Goal: Information Seeking & Learning: Learn about a topic

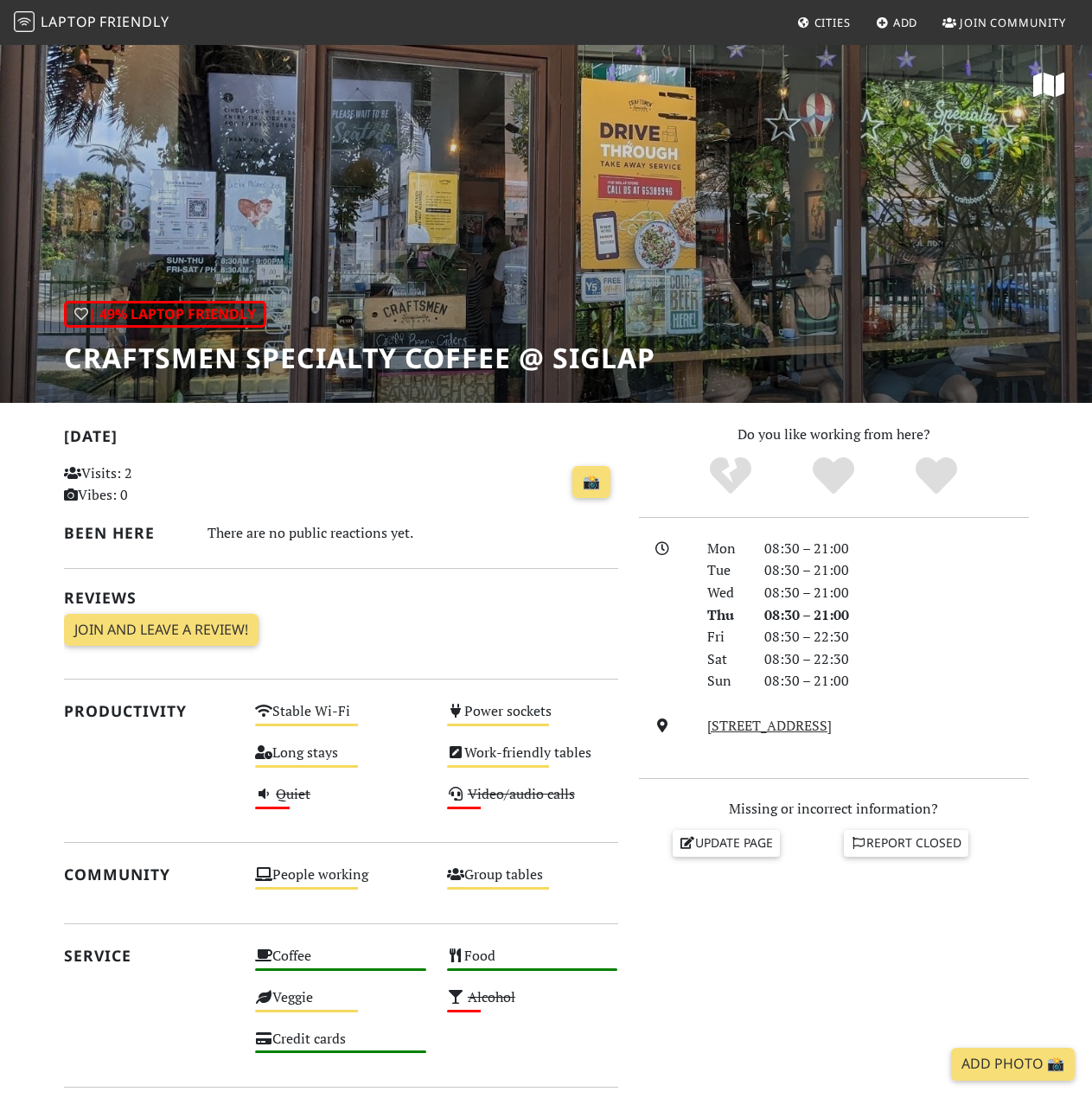
click at [117, 25] on span "Friendly" at bounding box center [134, 21] width 69 height 19
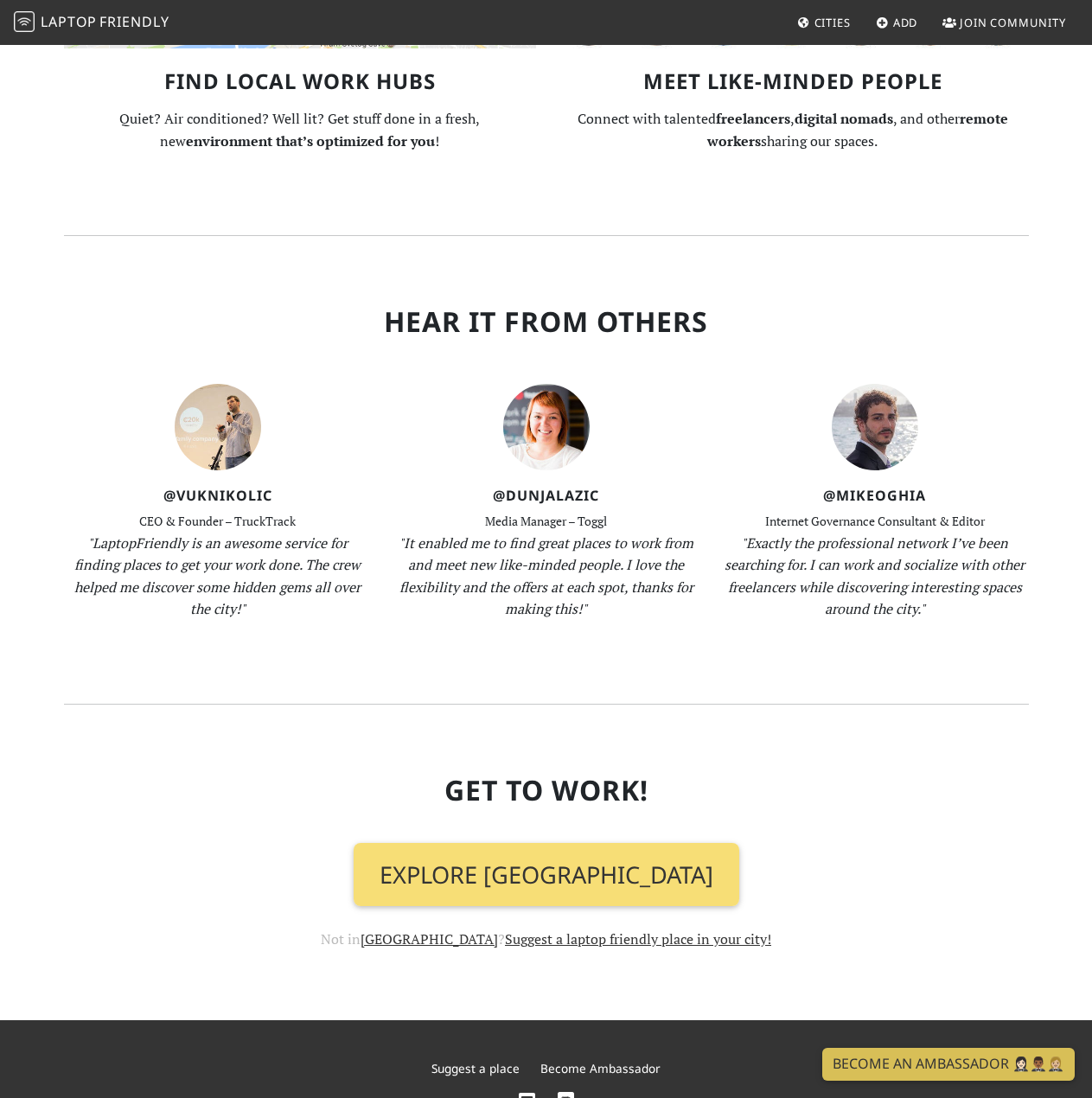
scroll to position [1417, 0]
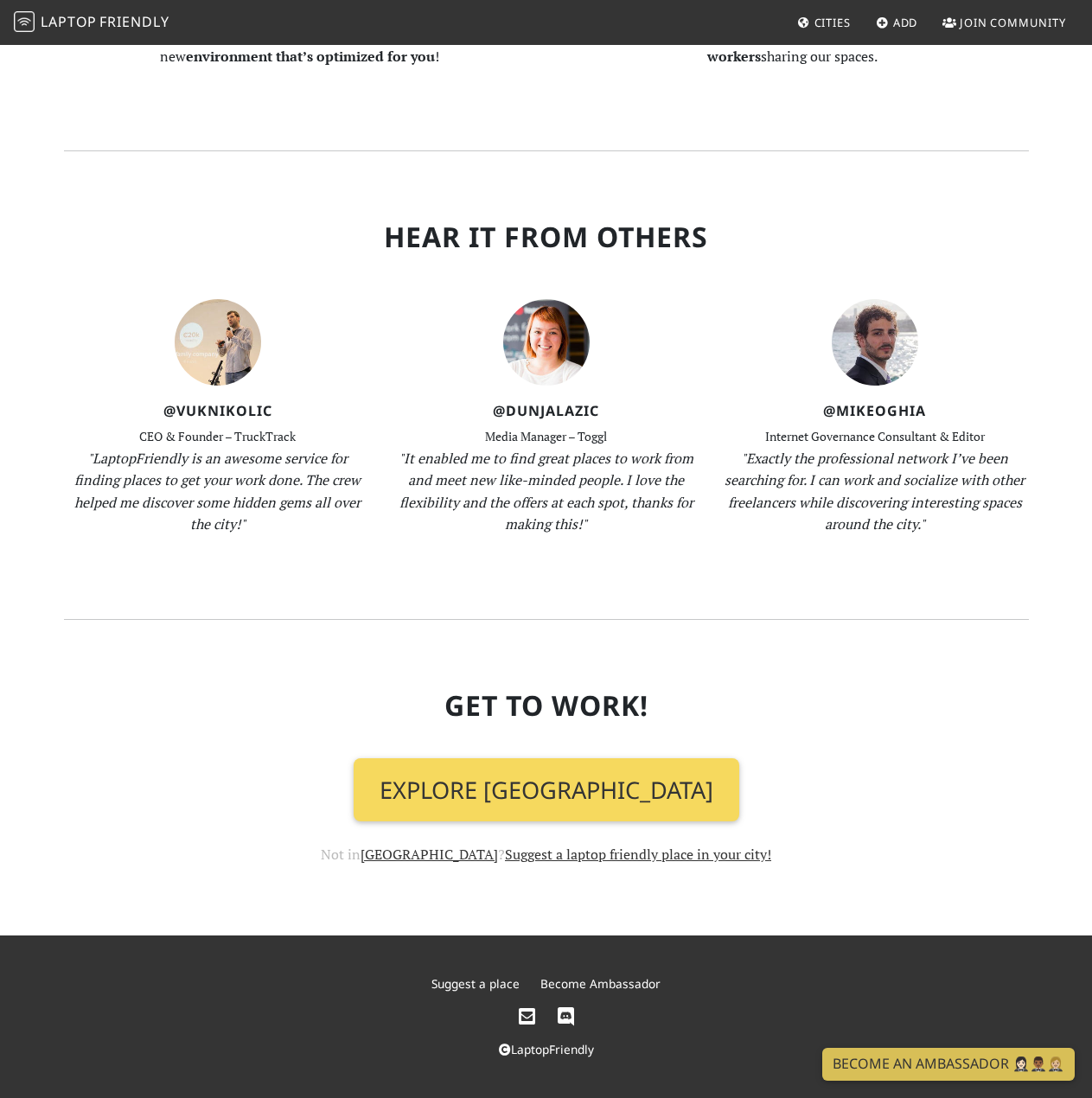
click at [588, 787] on link "Explore [GEOGRAPHIC_DATA]" at bounding box center [546, 789] width 386 height 64
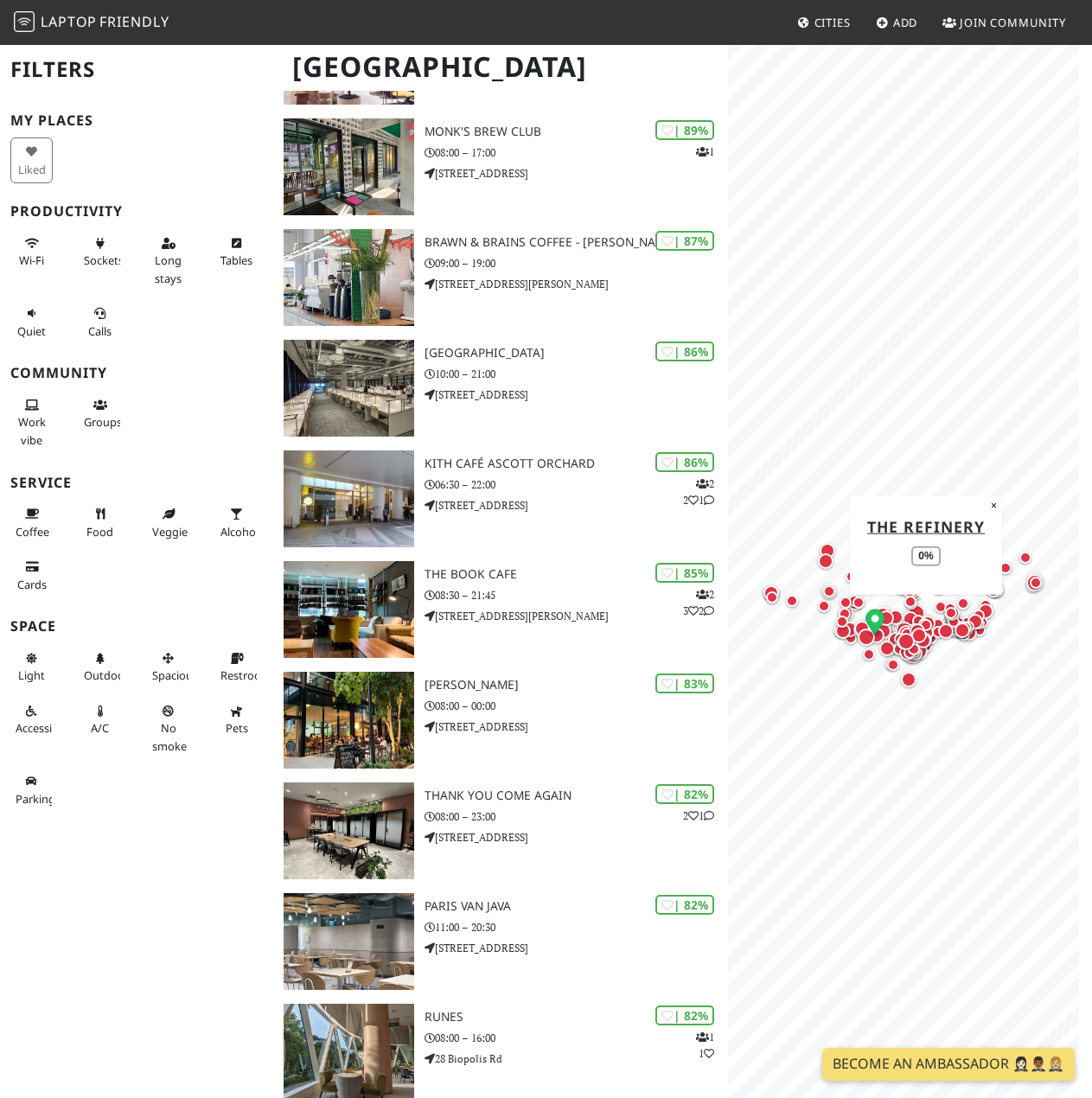
scroll to position [260, 0]
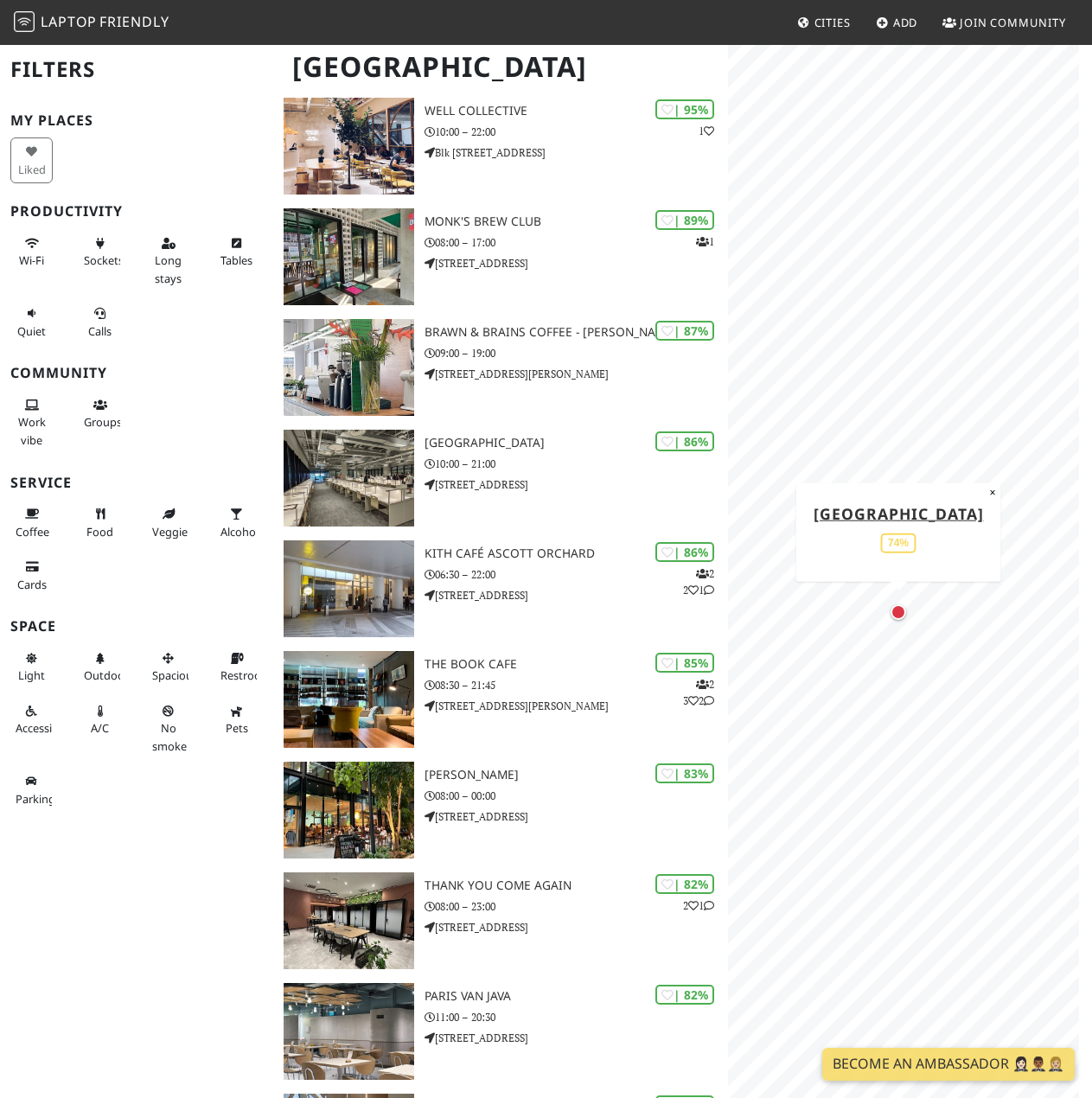
click at [898, 623] on div "Map marker" at bounding box center [897, 612] width 23 height 23
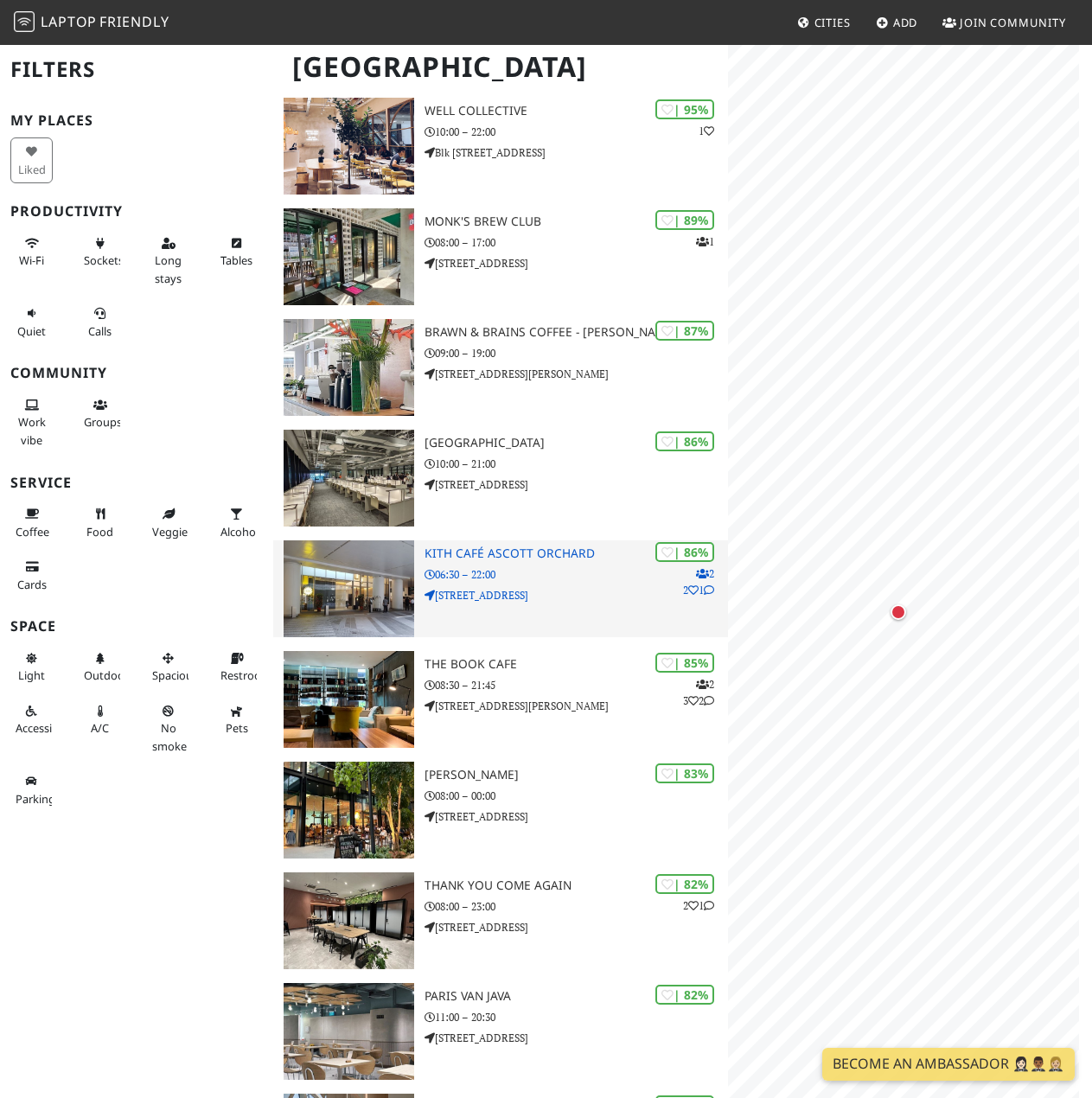
scroll to position [0, 0]
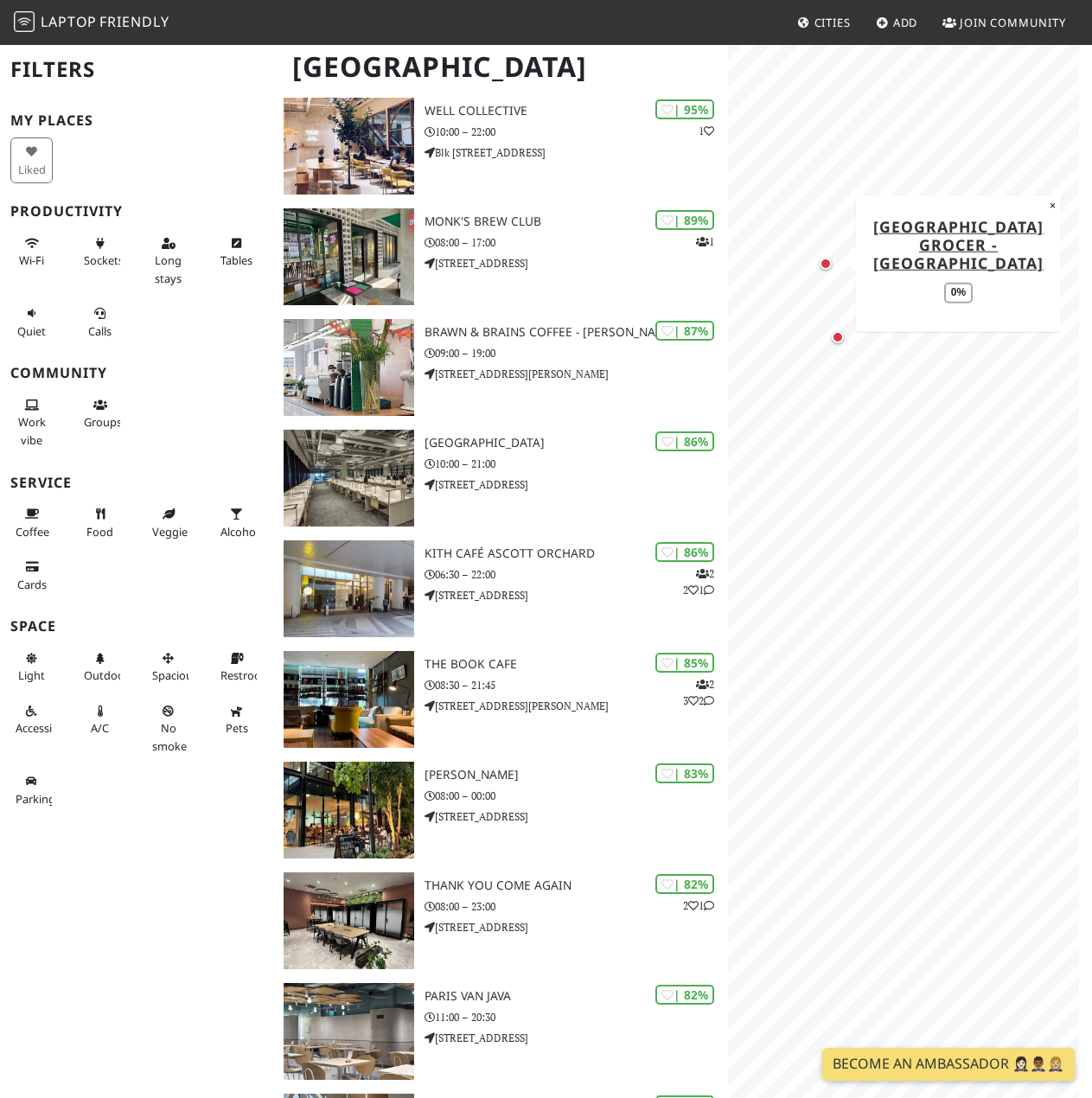
click at [831, 267] on div "Map marker" at bounding box center [824, 263] width 21 height 21
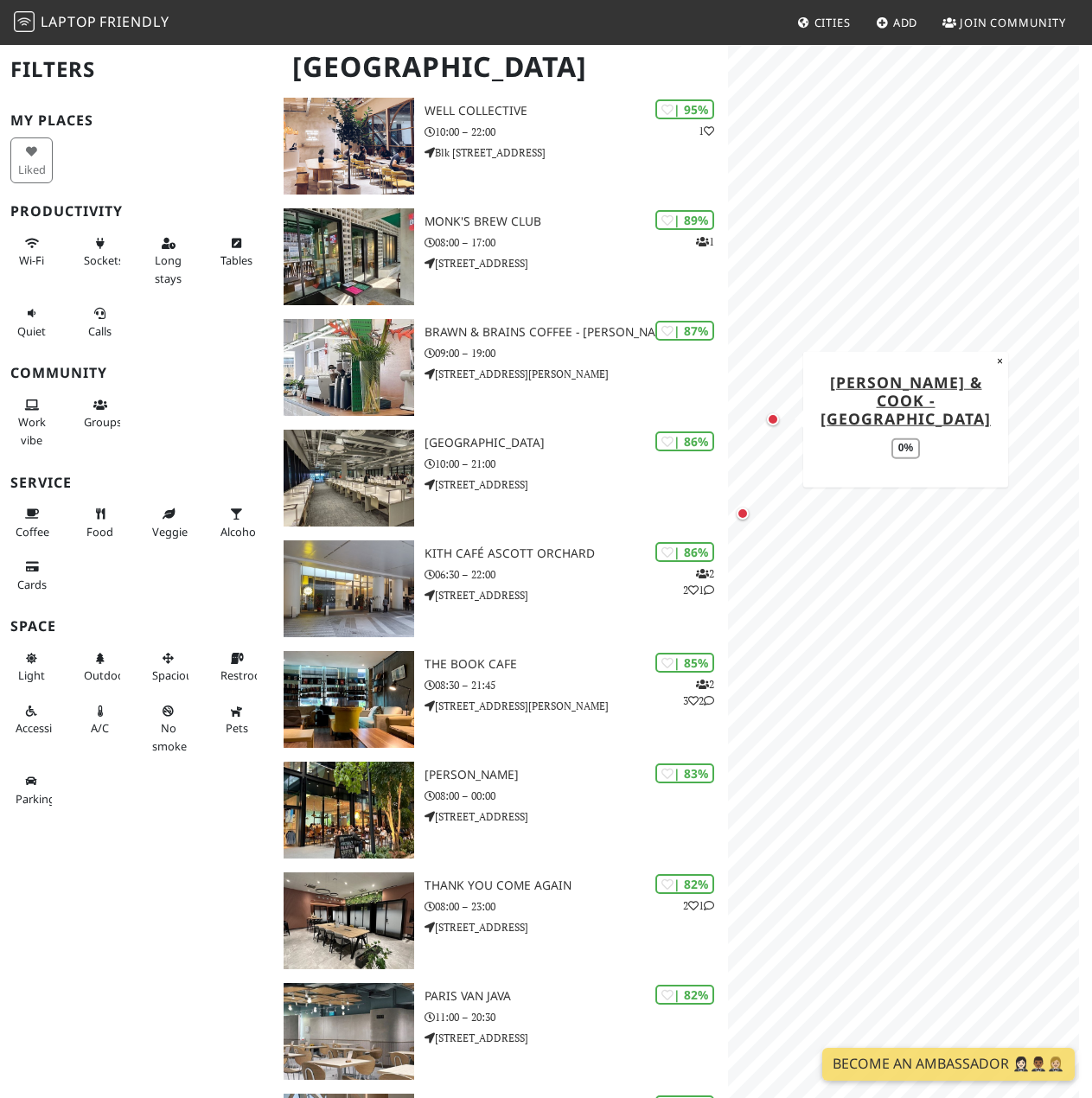
click at [775, 419] on div "Map marker" at bounding box center [772, 419] width 12 height 12
click at [50, 523] on button "Coffee" at bounding box center [31, 522] width 42 height 46
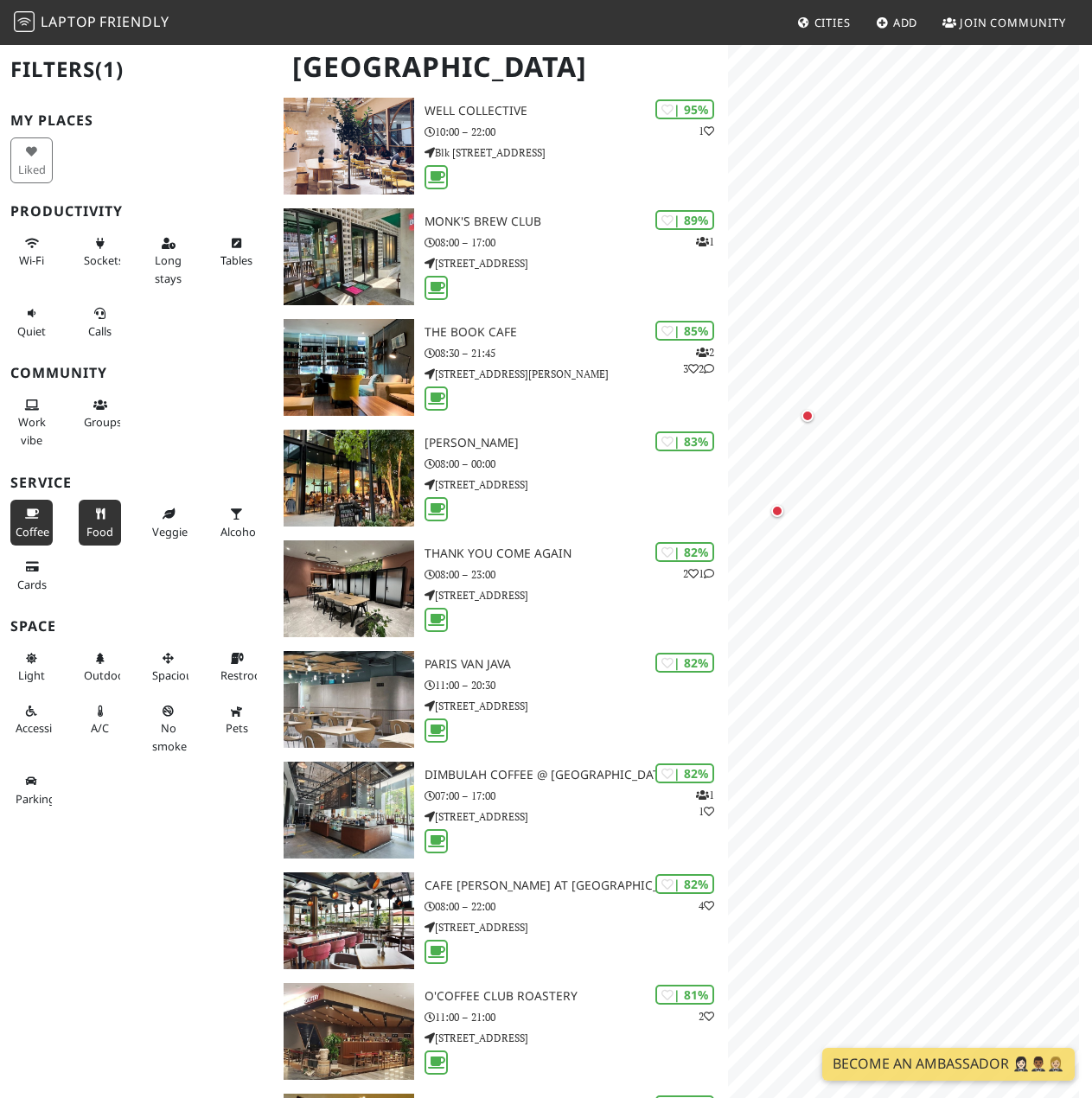
click at [98, 522] on button "Food" at bounding box center [99, 522] width 42 height 46
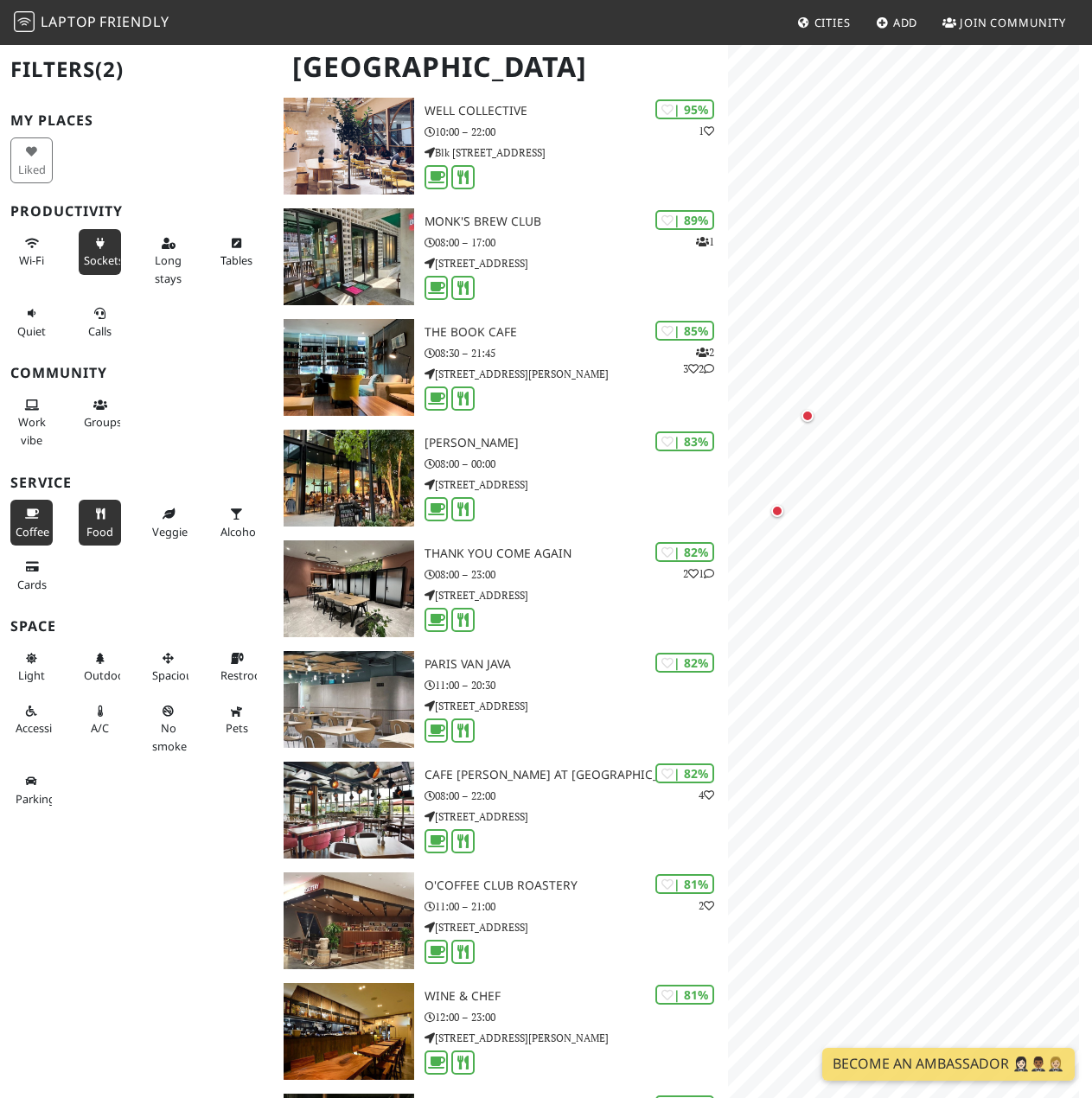
click at [91, 257] on span "Sockets" at bounding box center [103, 261] width 39 height 16
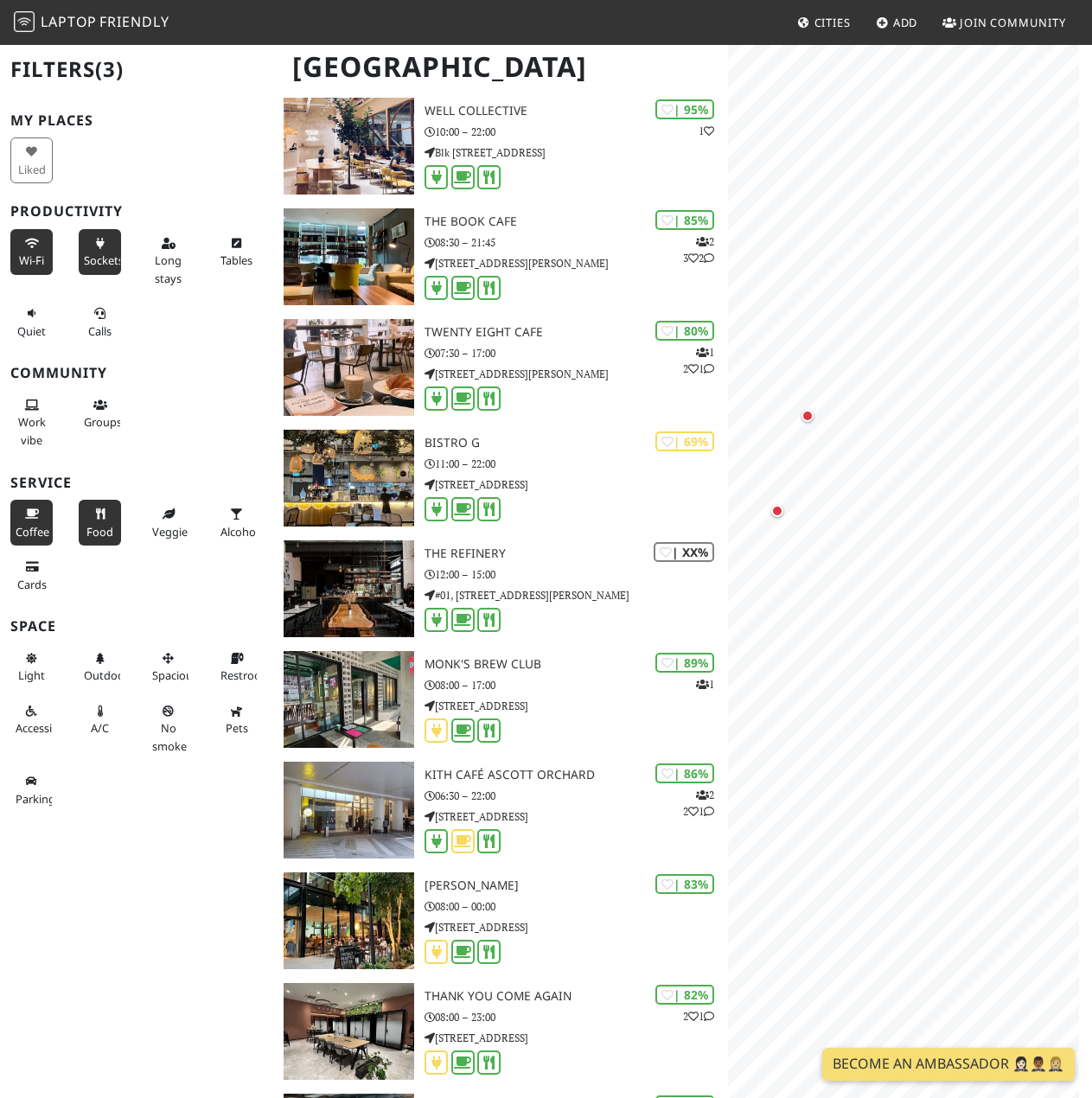
click at [43, 253] on button "Wi-Fi" at bounding box center [31, 252] width 42 height 46
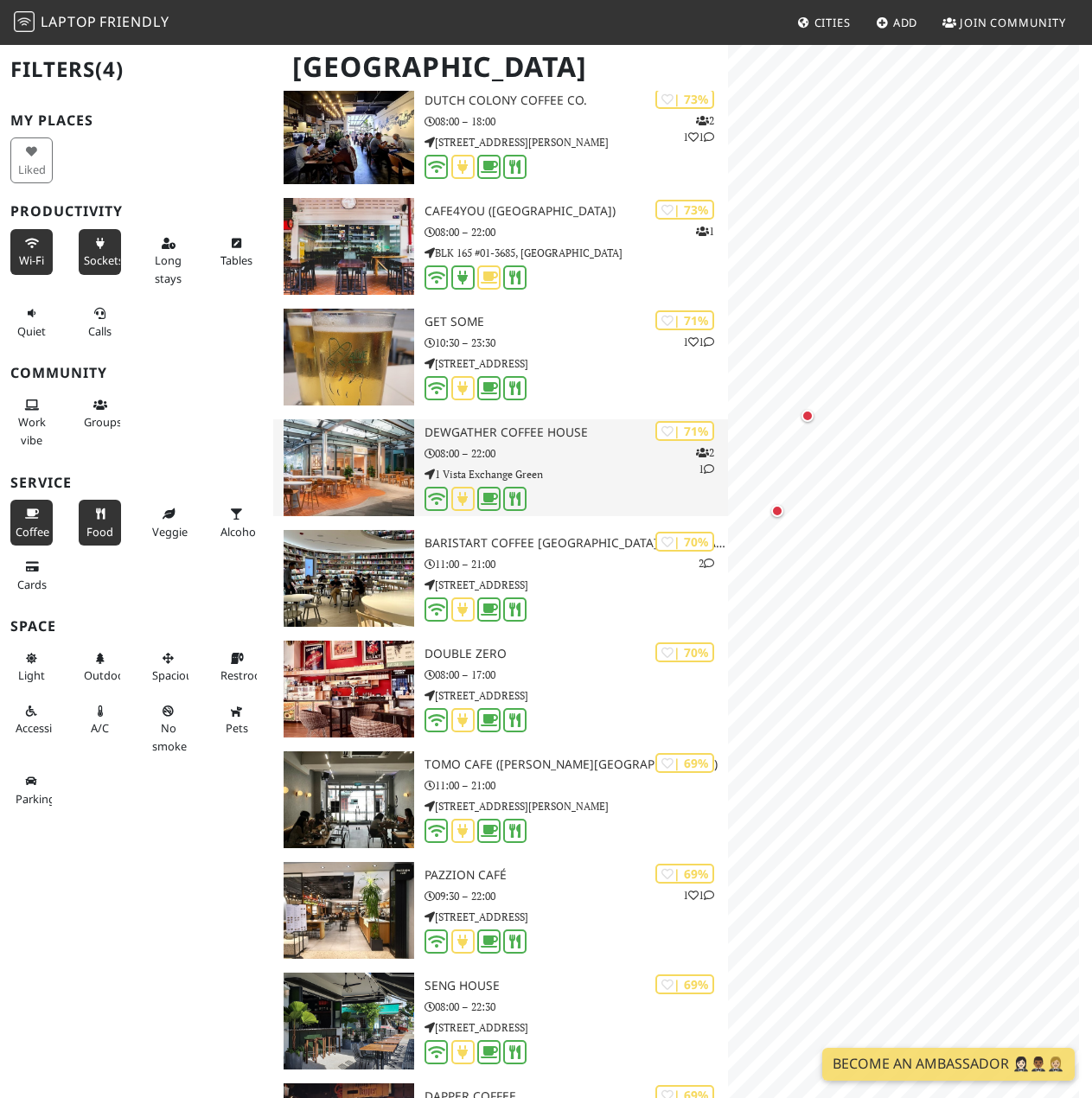
click at [597, 439] on h3 "Dewgather Coffee House" at bounding box center [576, 432] width 303 height 15
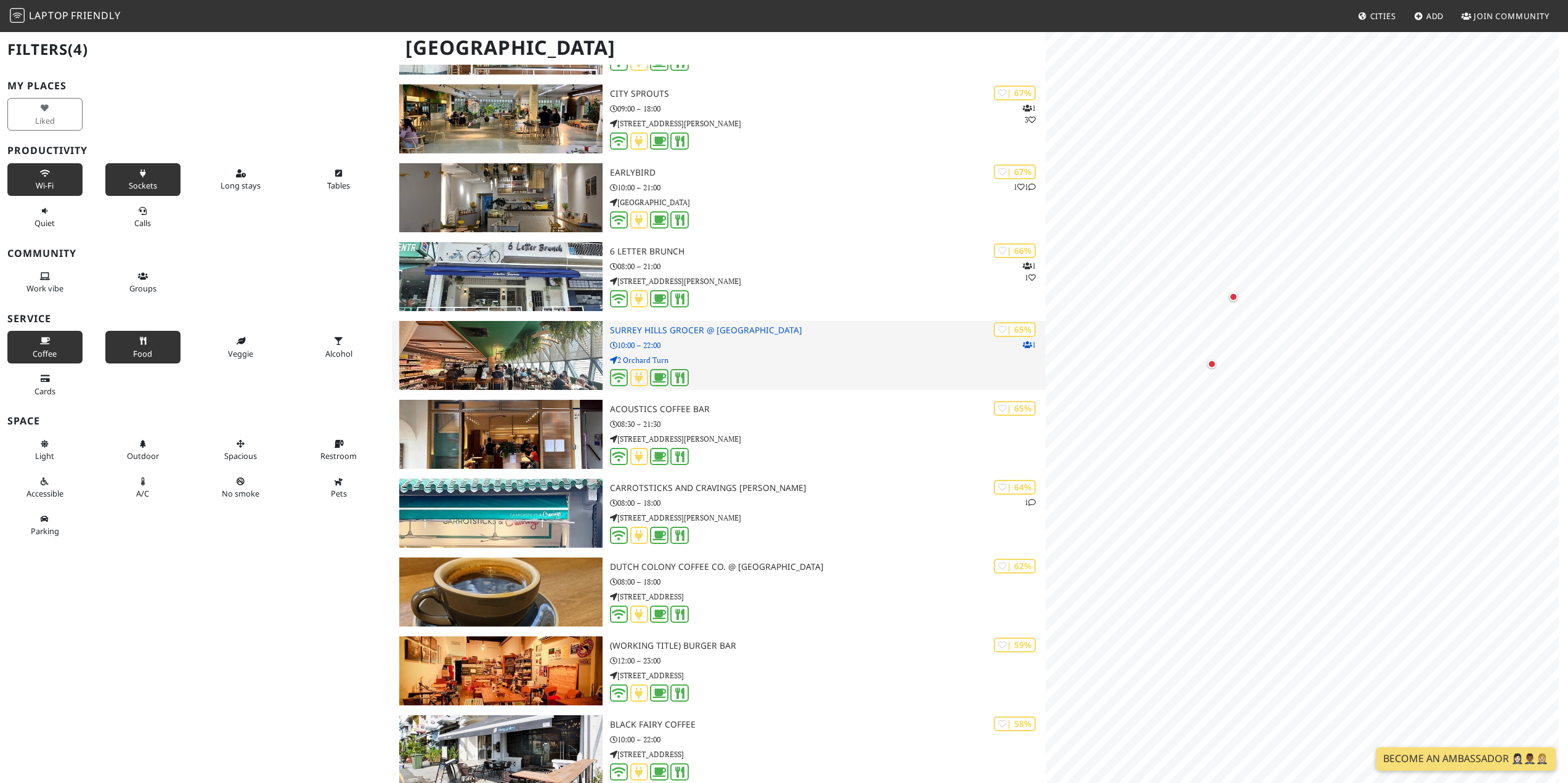
click at [522, 325] on img at bounding box center [500, 355] width 203 height 69
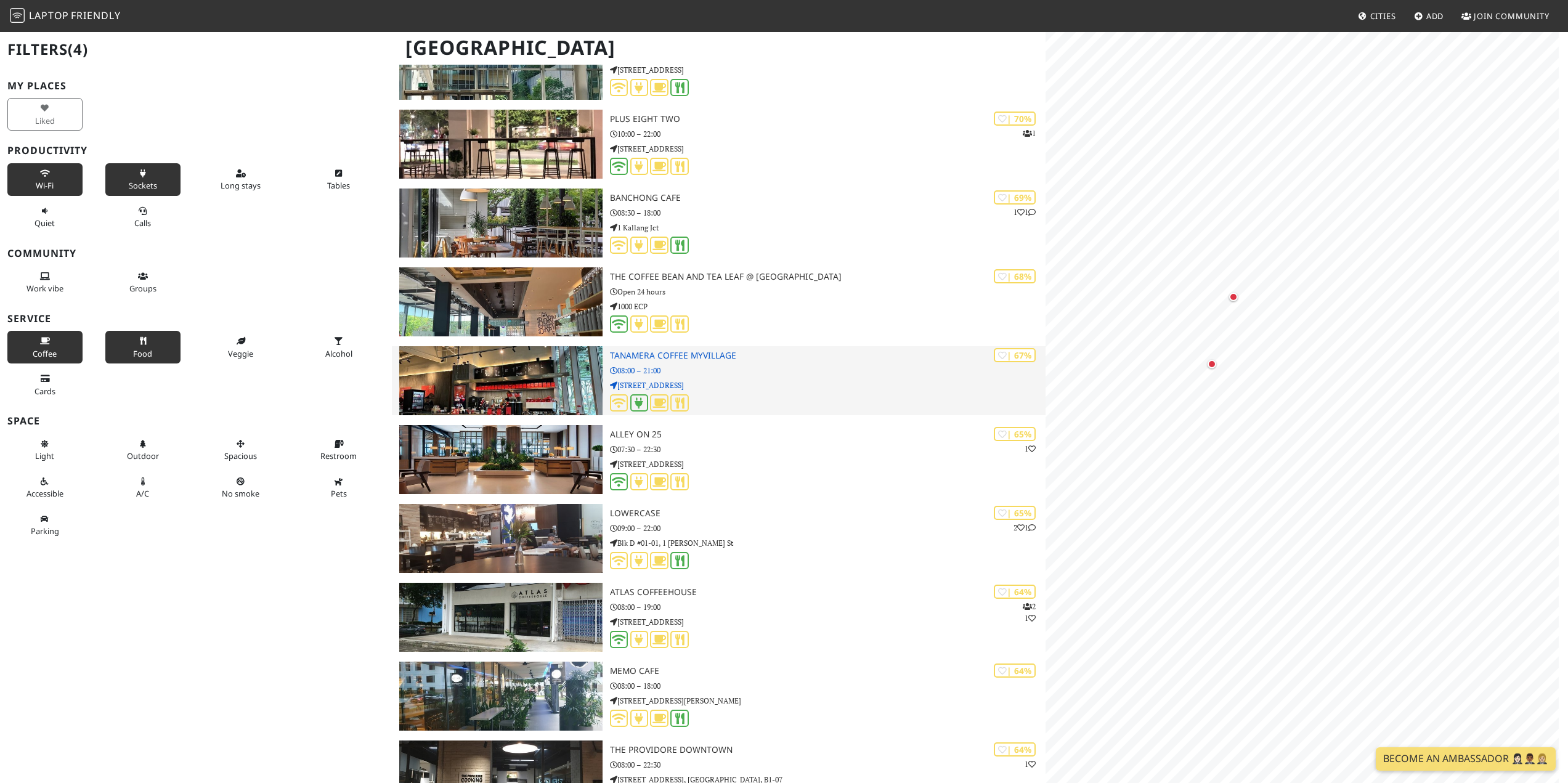
click at [778, 378] on div "| 67% Tanamera Coffee myVillage 08:00 – 21:00 1 Maju Ave" at bounding box center [827, 381] width 435 height 69
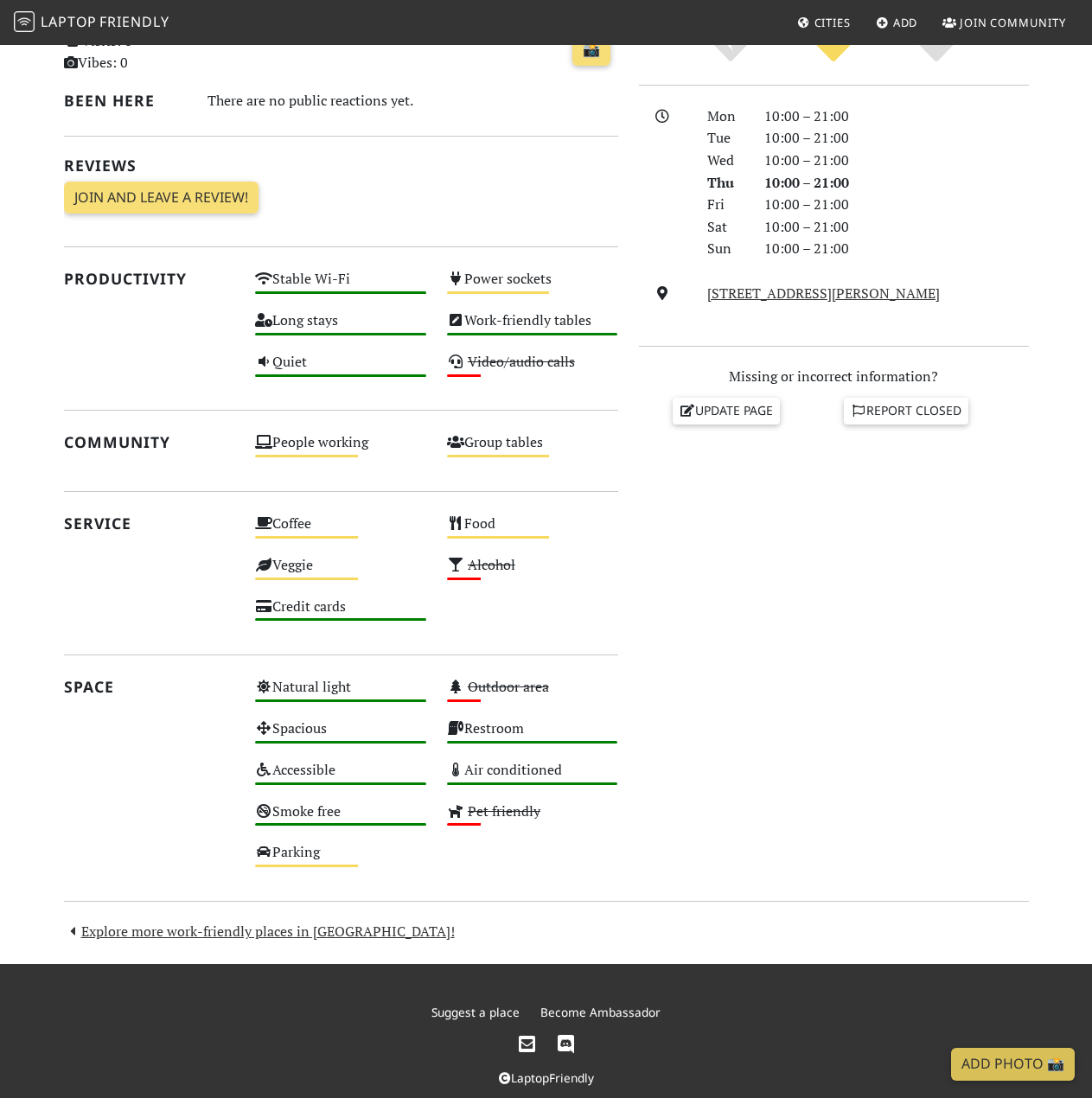
scroll to position [460, 0]
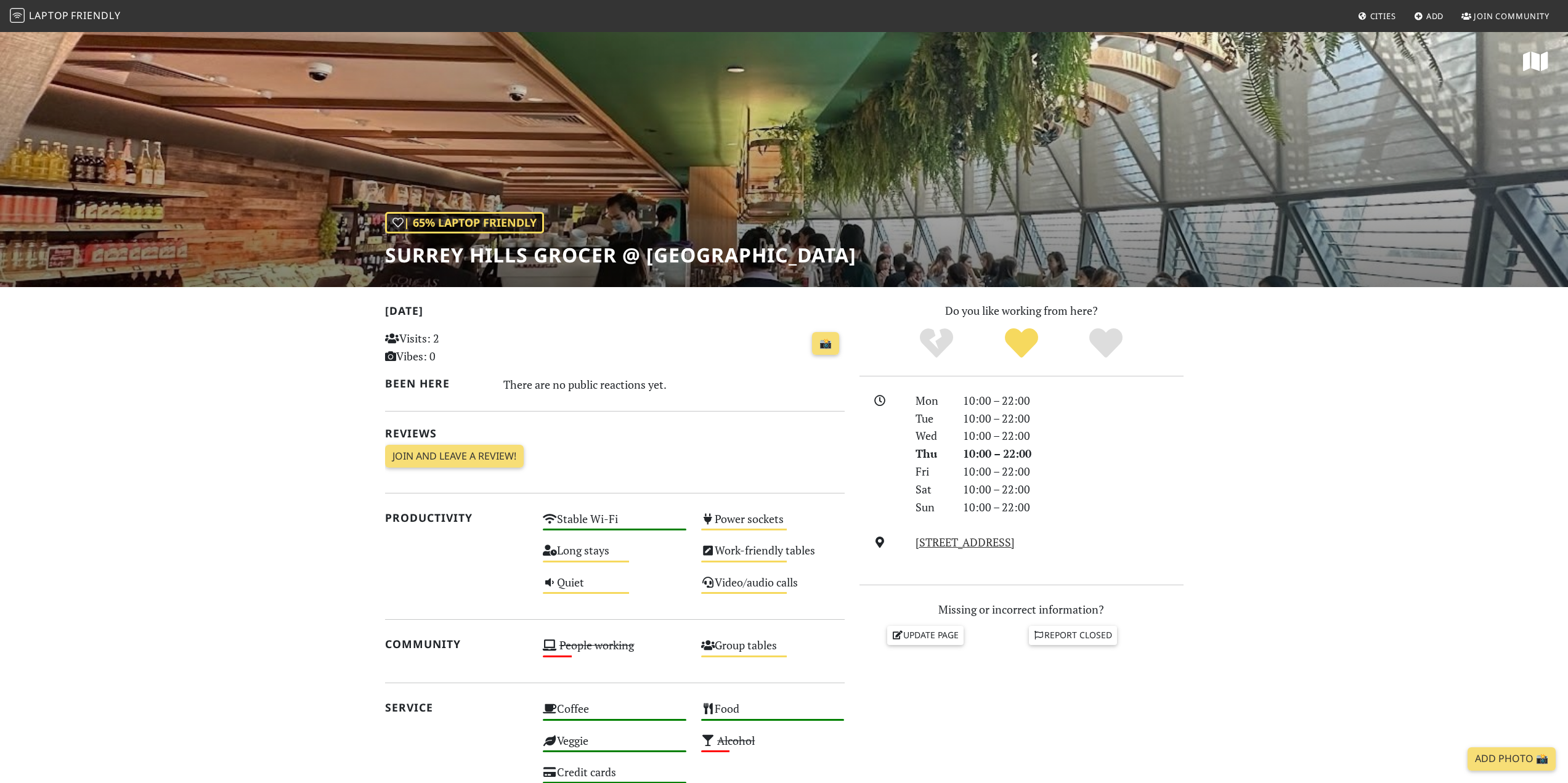
click at [863, 137] on div "| 65% Laptop Friendly [GEOGRAPHIC_DATA] Grocer @ [GEOGRAPHIC_DATA]" at bounding box center [784, 158] width 1568 height 256
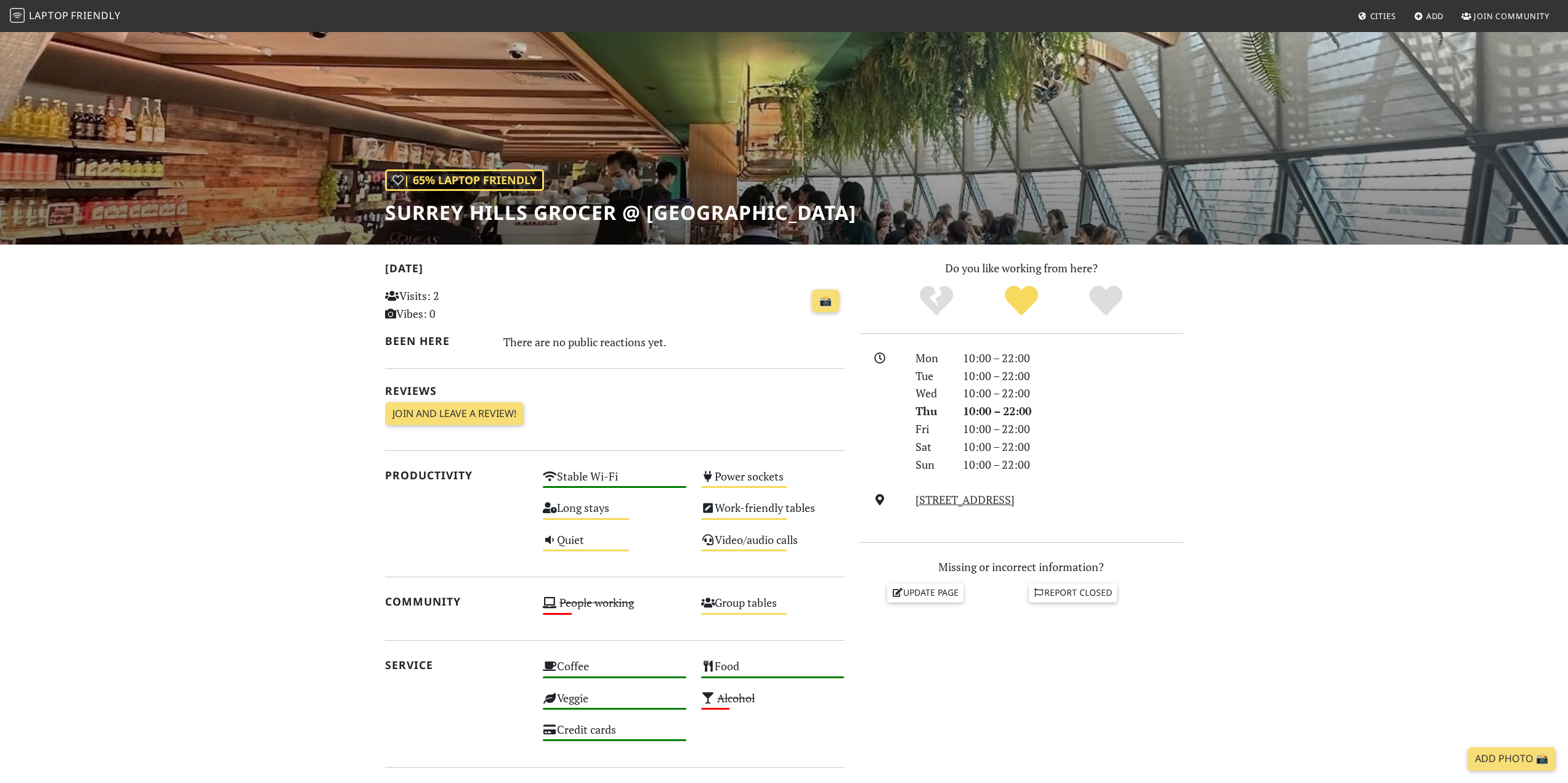
scroll to position [62, 0]
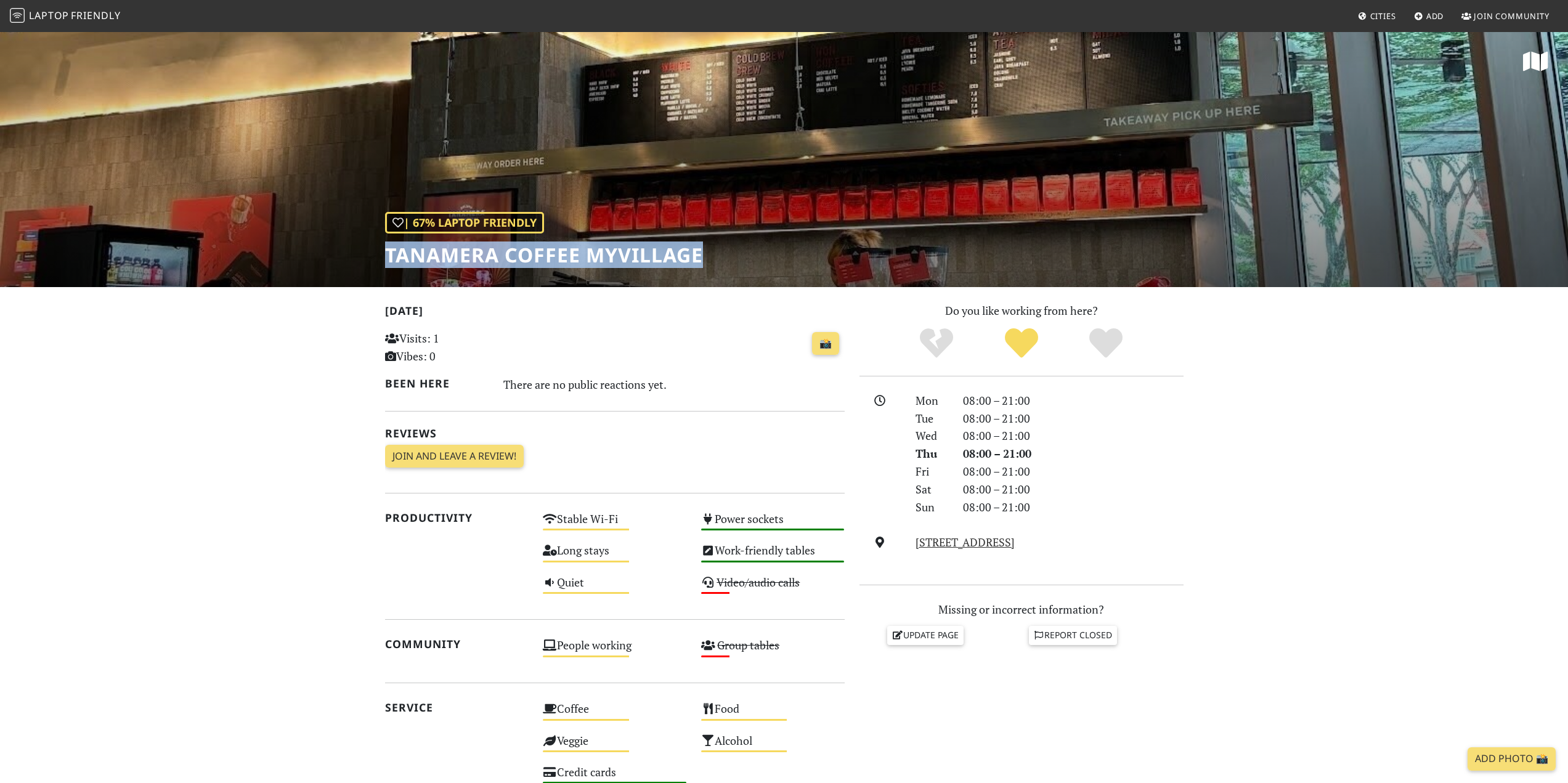
drag, startPoint x: 387, startPoint y: 261, endPoint x: 753, endPoint y: 236, distance: 366.9
click at [753, 236] on div "| 67% Laptop Friendly Tanamera Coffee myVillage" at bounding box center [784, 158] width 1568 height 256
click at [1294, 583] on section "[DATE] Visits: 1 Vibes: 0 📸 Been here There are no public reactions yet. Review…" at bounding box center [784, 667] width 1568 height 761
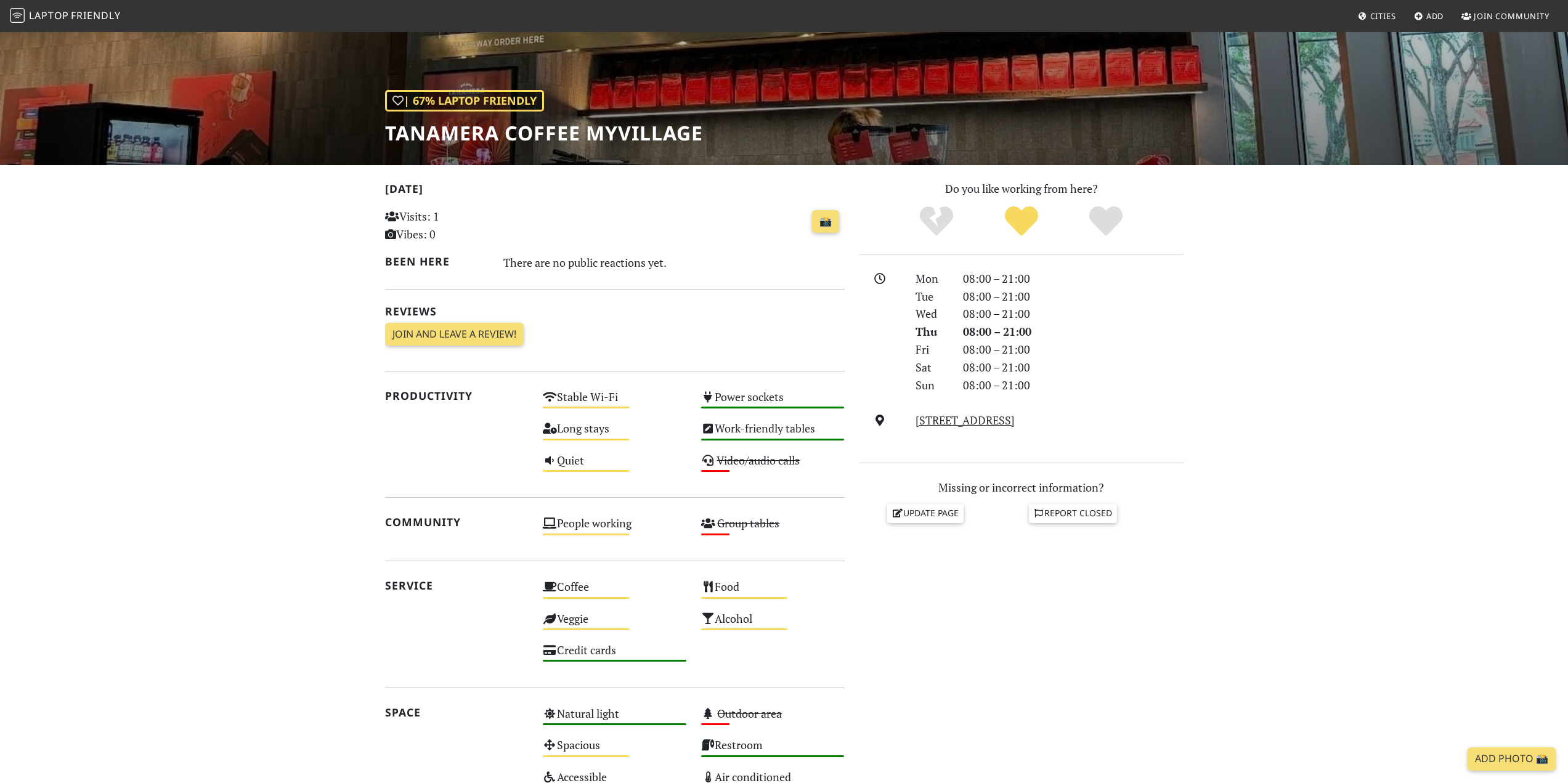
scroll to position [123, 0]
